Goal: Information Seeking & Learning: Check status

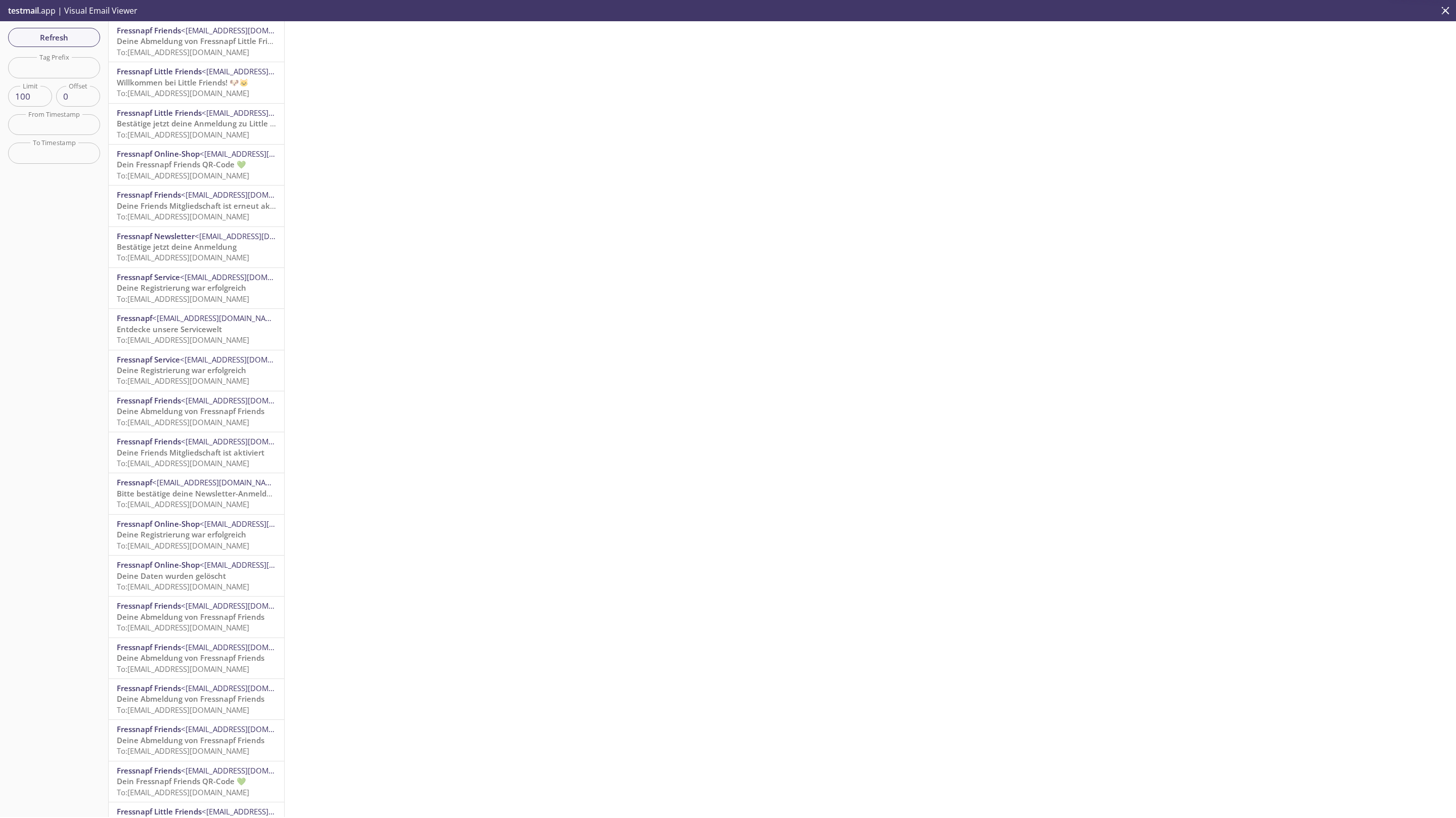
click at [182, 256] on span "To: friends.delf@inbox.testmail.app" at bounding box center [183, 257] width 132 height 10
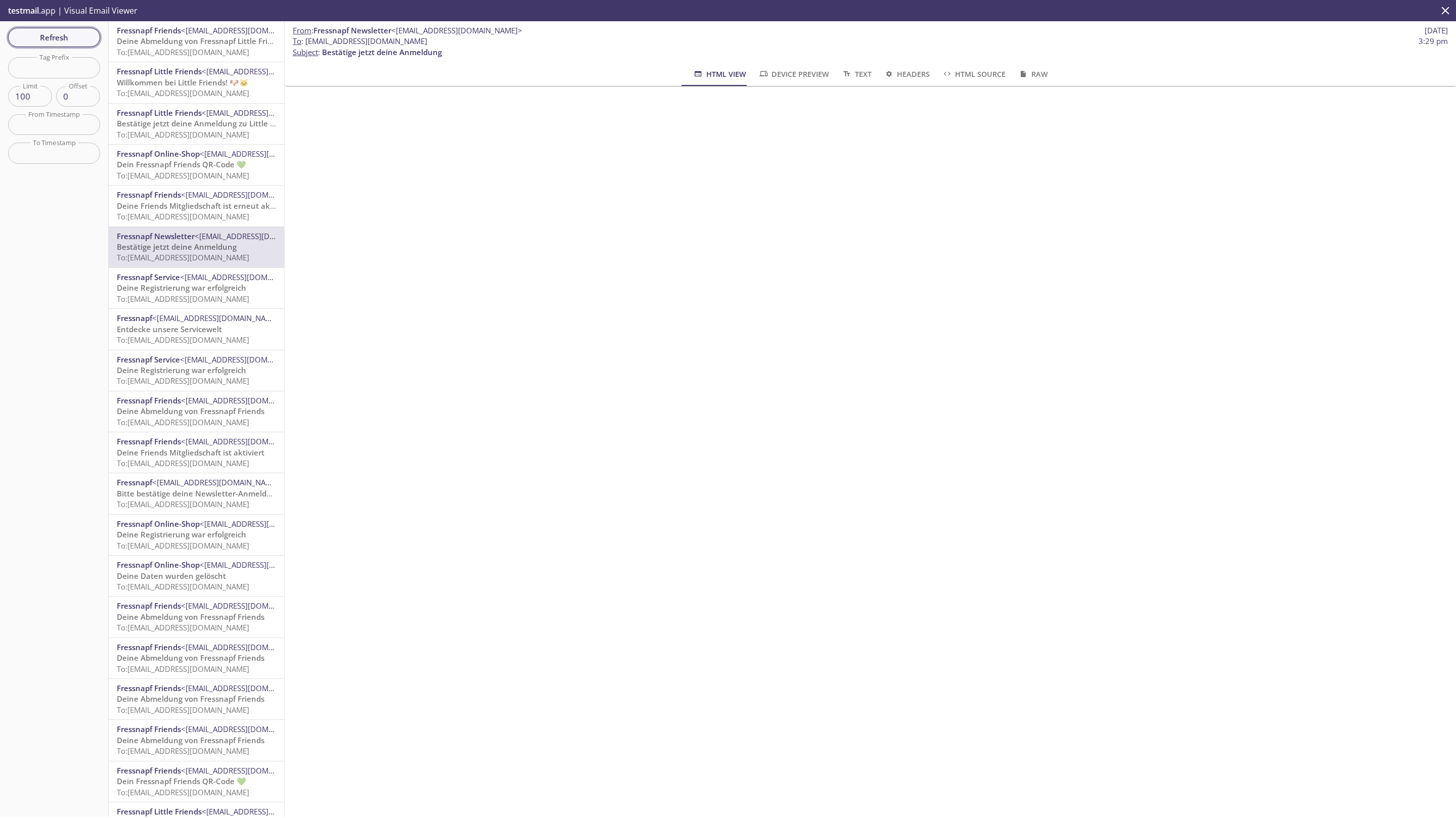
click at [50, 40] on span "Refresh" at bounding box center [54, 37] width 76 height 13
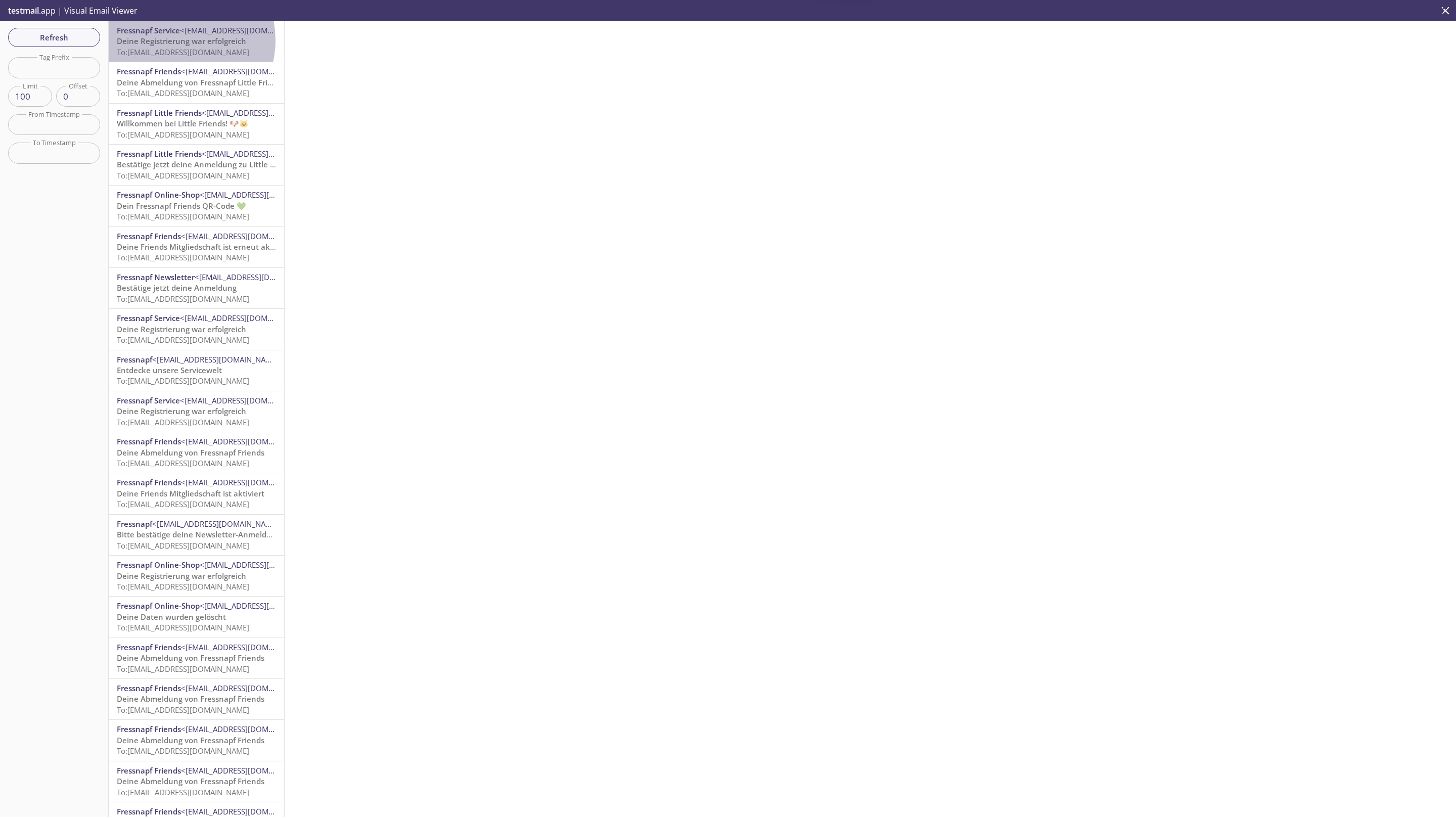
click at [176, 40] on span "Deine Registrierung war erfolgreich" at bounding box center [181, 41] width 129 height 10
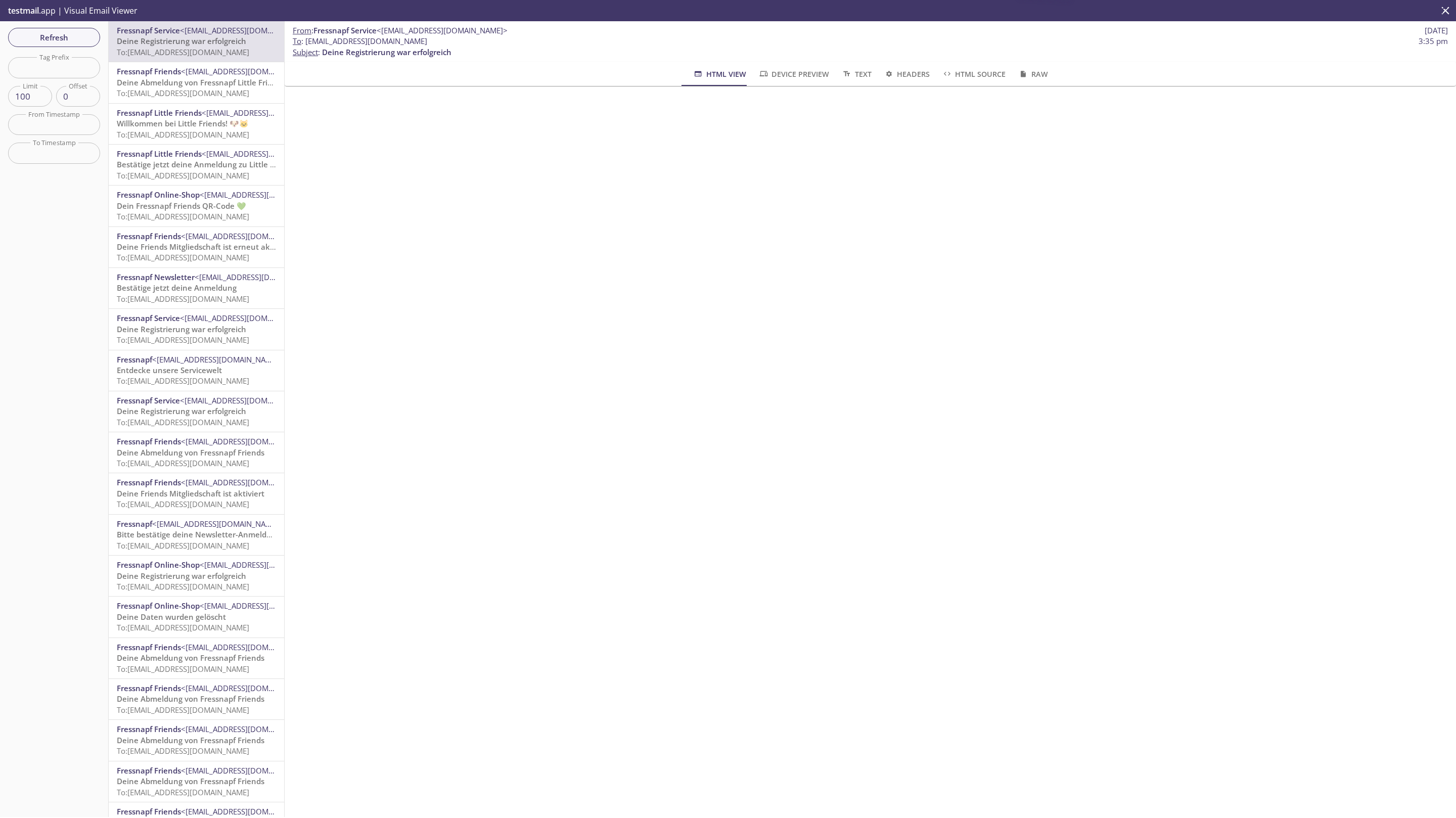
click at [171, 84] on span "Deine Abmeldung von Fressnapf Little Friends" at bounding box center [201, 83] width 168 height 10
click at [188, 36] on span "Deine Registrierung war erfolgreich" at bounding box center [181, 41] width 129 height 10
click at [78, 36] on span "Refresh" at bounding box center [54, 37] width 76 height 13
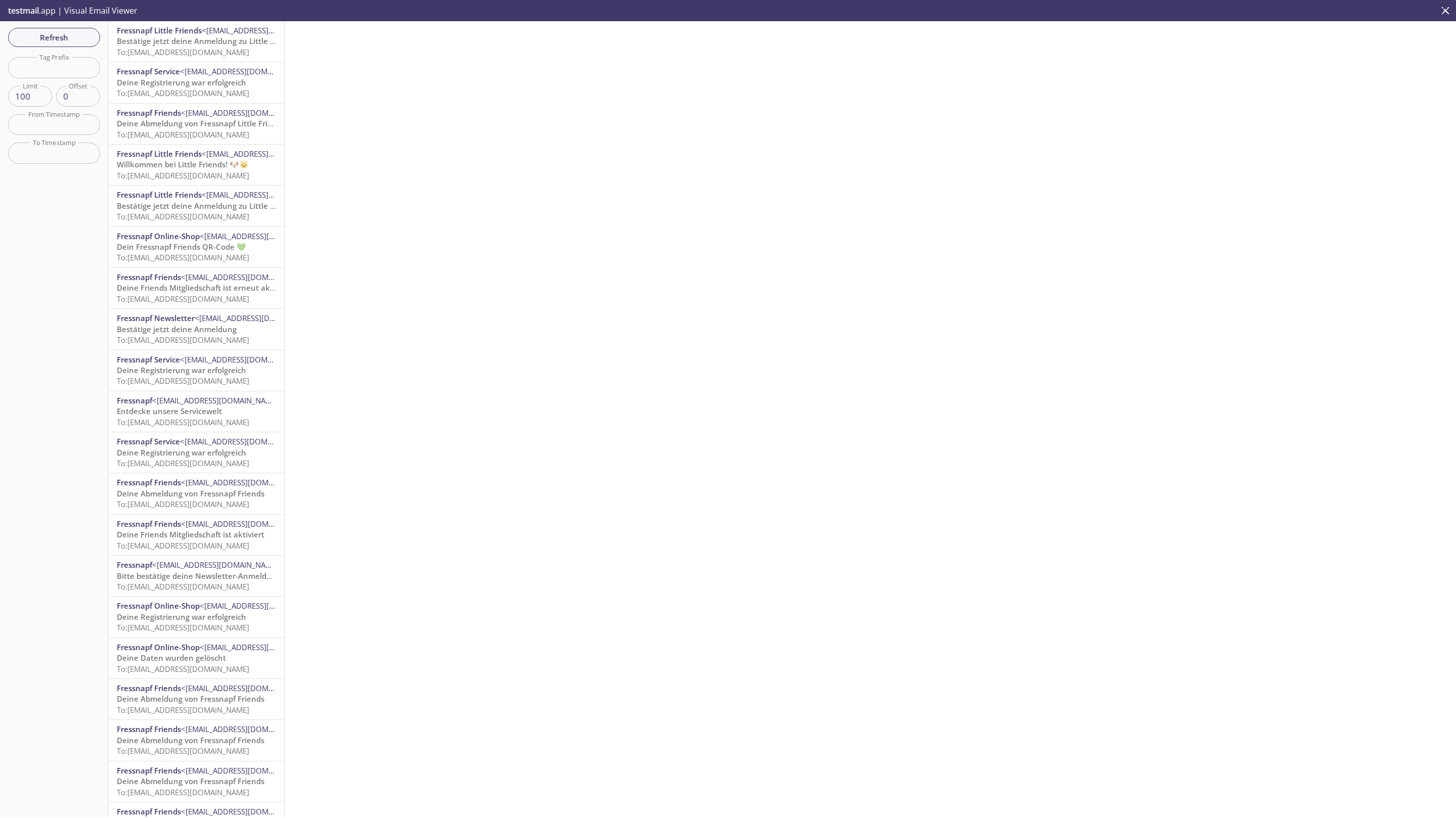
click at [184, 38] on span "Bestätige jetzt deine Anmeldung zu Little Friends" at bounding box center [207, 41] width 180 height 10
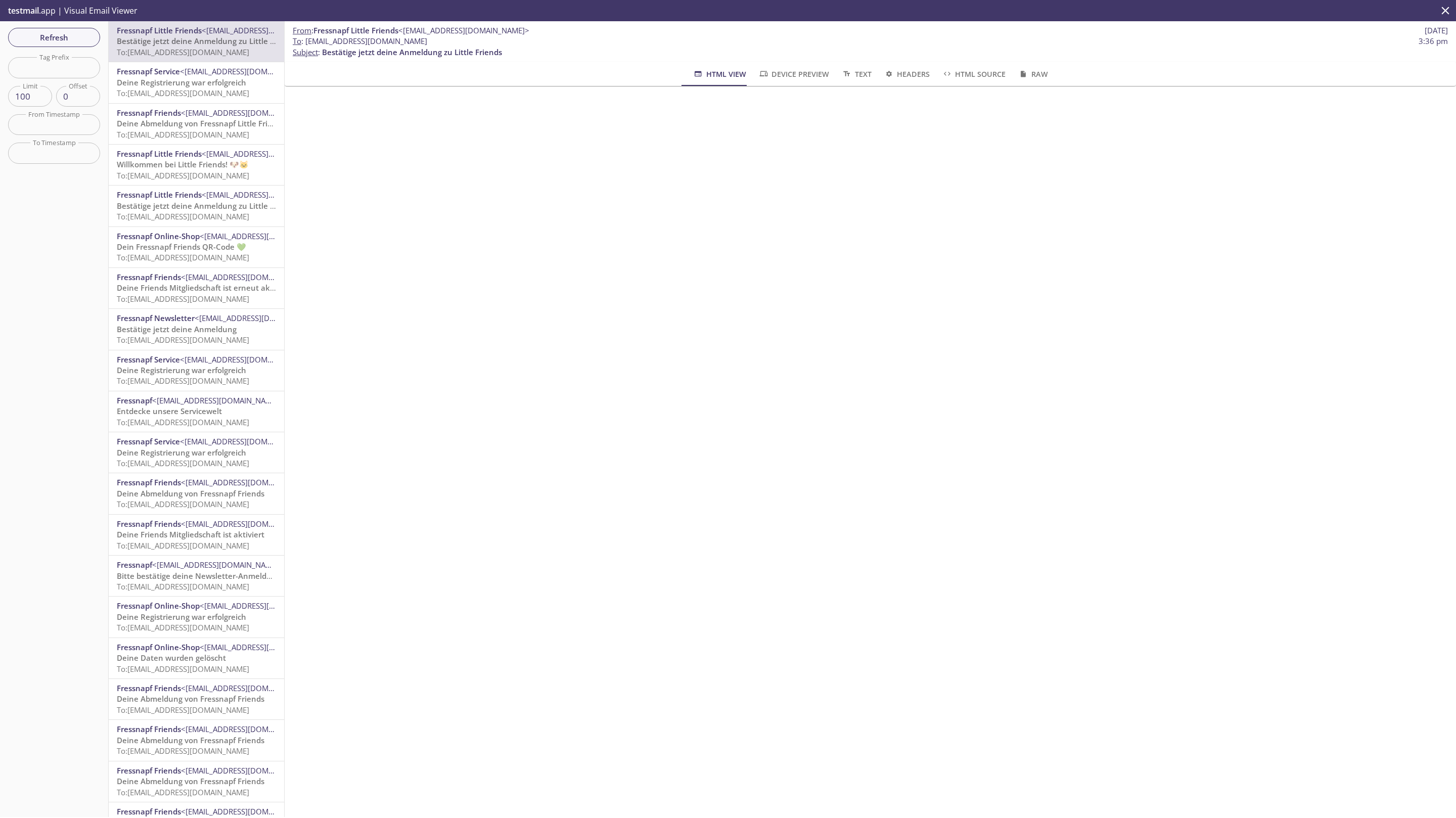
drag, startPoint x: 448, startPoint y: 41, endPoint x: 306, endPoint y: 42, distance: 142.0
click at [306, 42] on span "To : friends.20250813vw@inbox.testmail.app" at bounding box center [360, 41] width 135 height 11
copy span "friends.20250813vw@inbox.testmail.app"
click at [49, 36] on span "Refresh" at bounding box center [54, 37] width 76 height 13
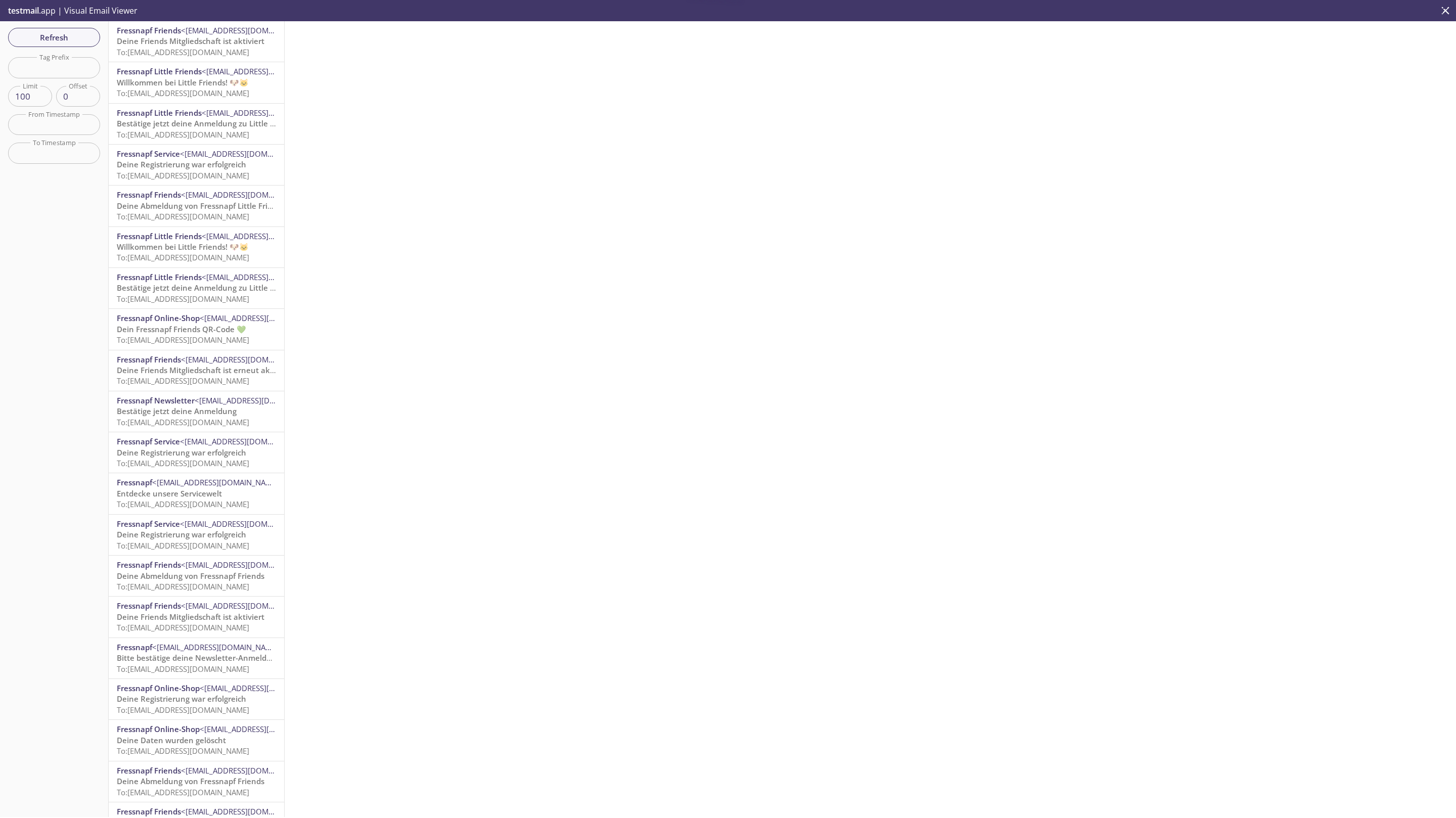
click at [168, 53] on span "To: friends.20250813vw@inbox.testmail.app" at bounding box center [183, 52] width 132 height 10
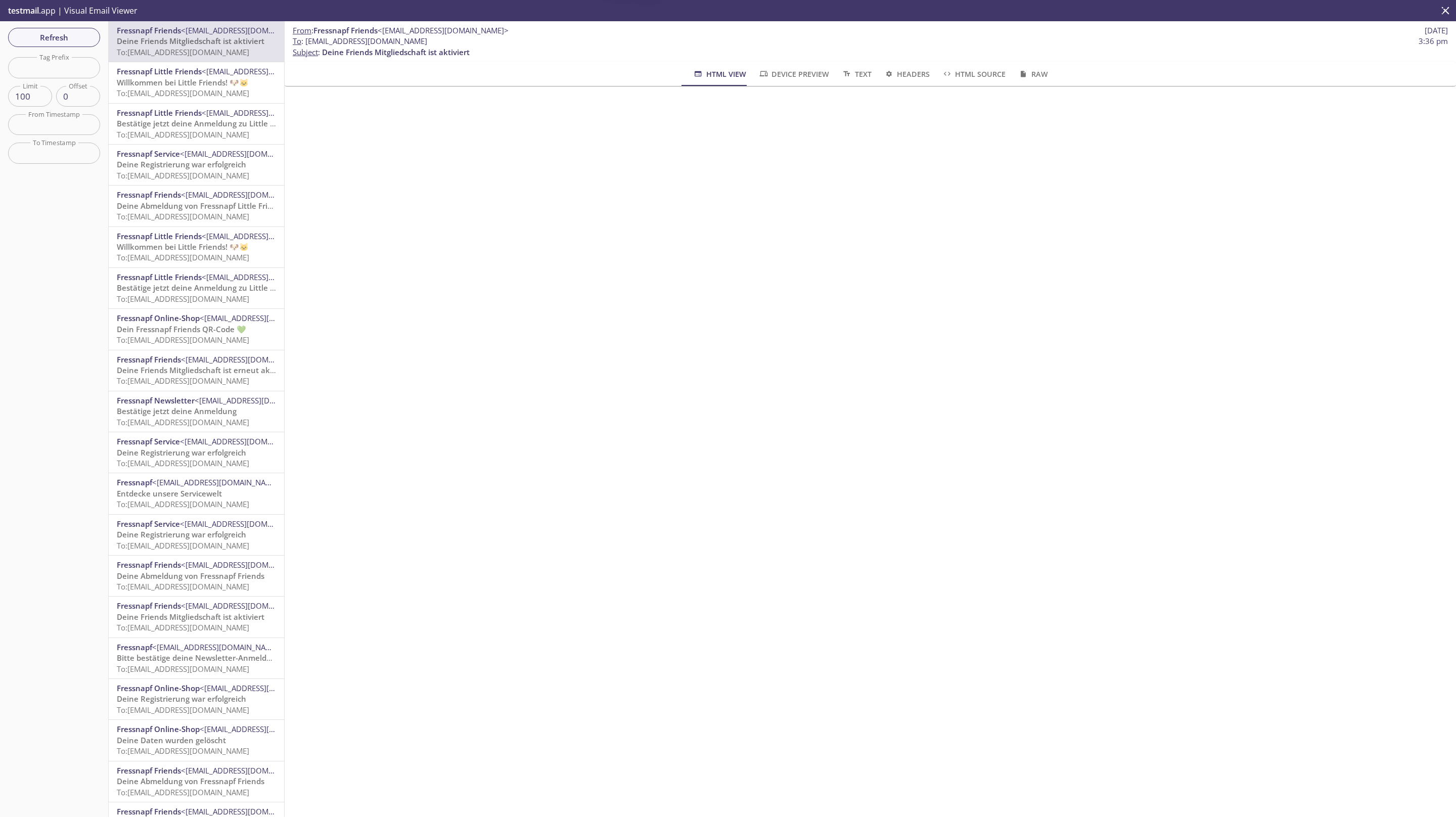
click at [155, 94] on span "To: friends.20250813vw@inbox.testmail.app" at bounding box center [183, 93] width 132 height 10
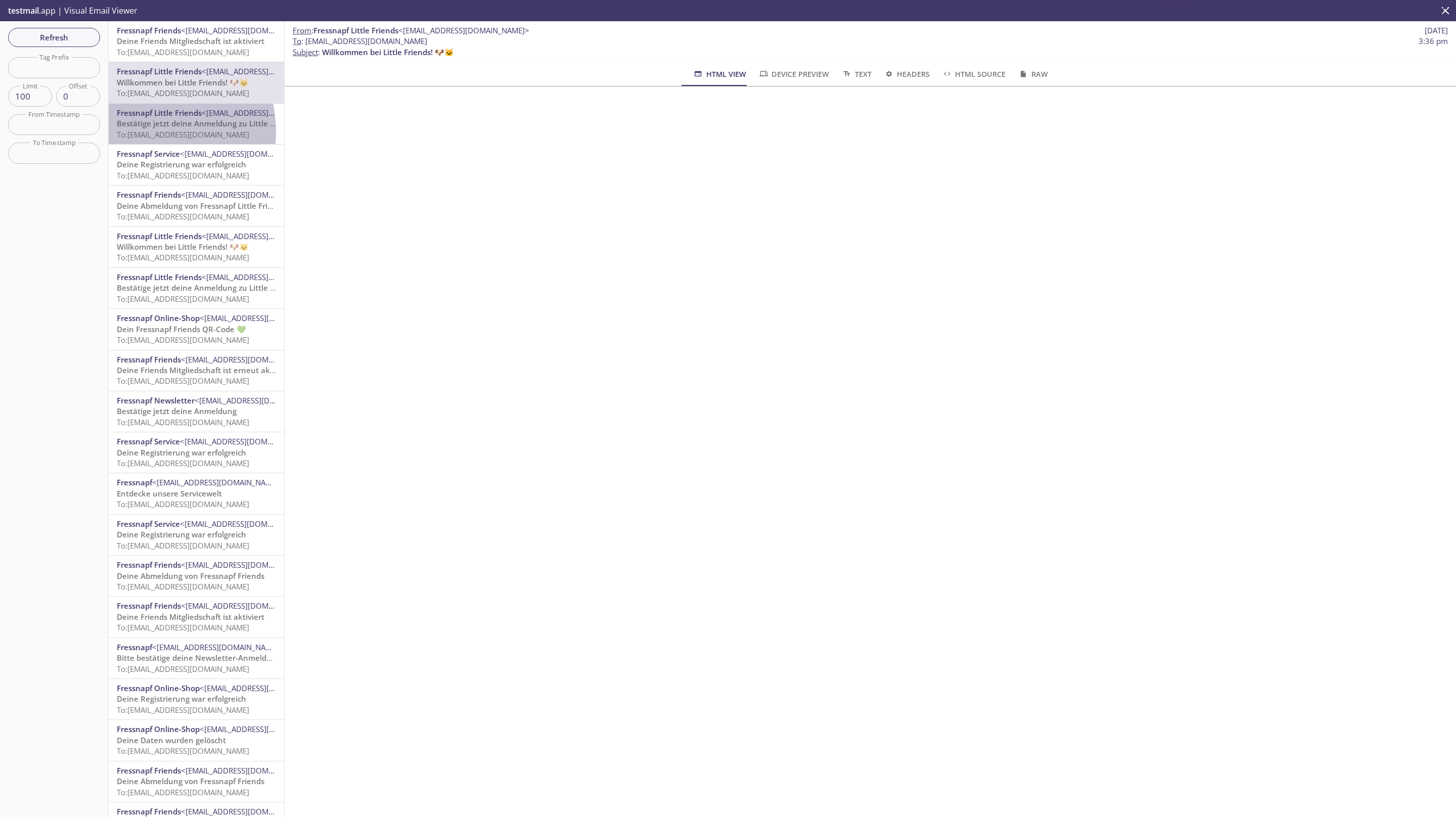
click at [140, 132] on span "To: friends.20250813vw@inbox.testmail.app" at bounding box center [183, 135] width 132 height 10
click at [64, 41] on span "Refresh" at bounding box center [54, 37] width 76 height 13
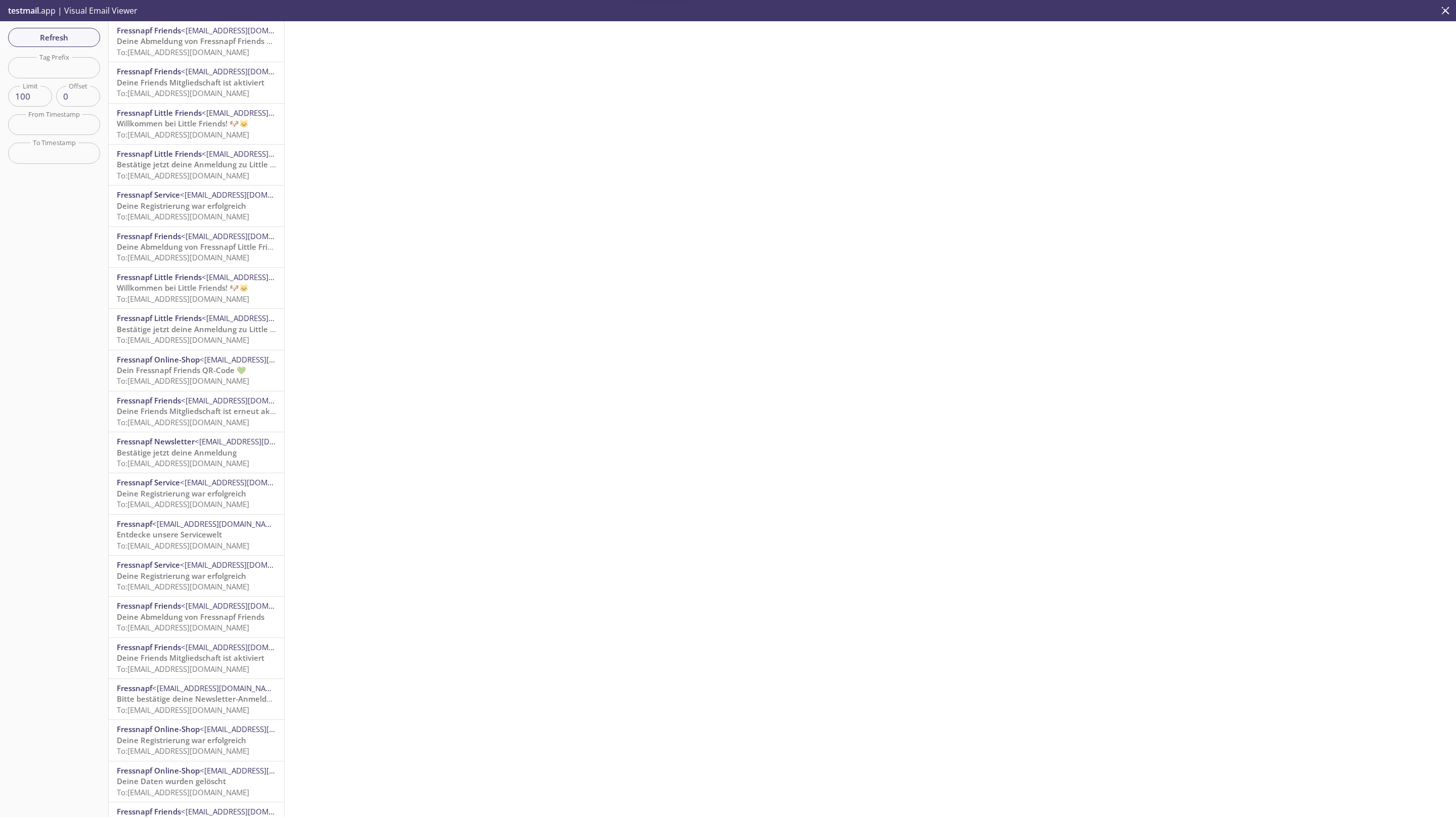
click at [194, 60] on div "Fressnapf Friends <service@service.fressnapf.de> Deine Abmeldung von Fressnapf …" at bounding box center [196, 42] width 175 height 41
